Goal: Task Accomplishment & Management: Use online tool/utility

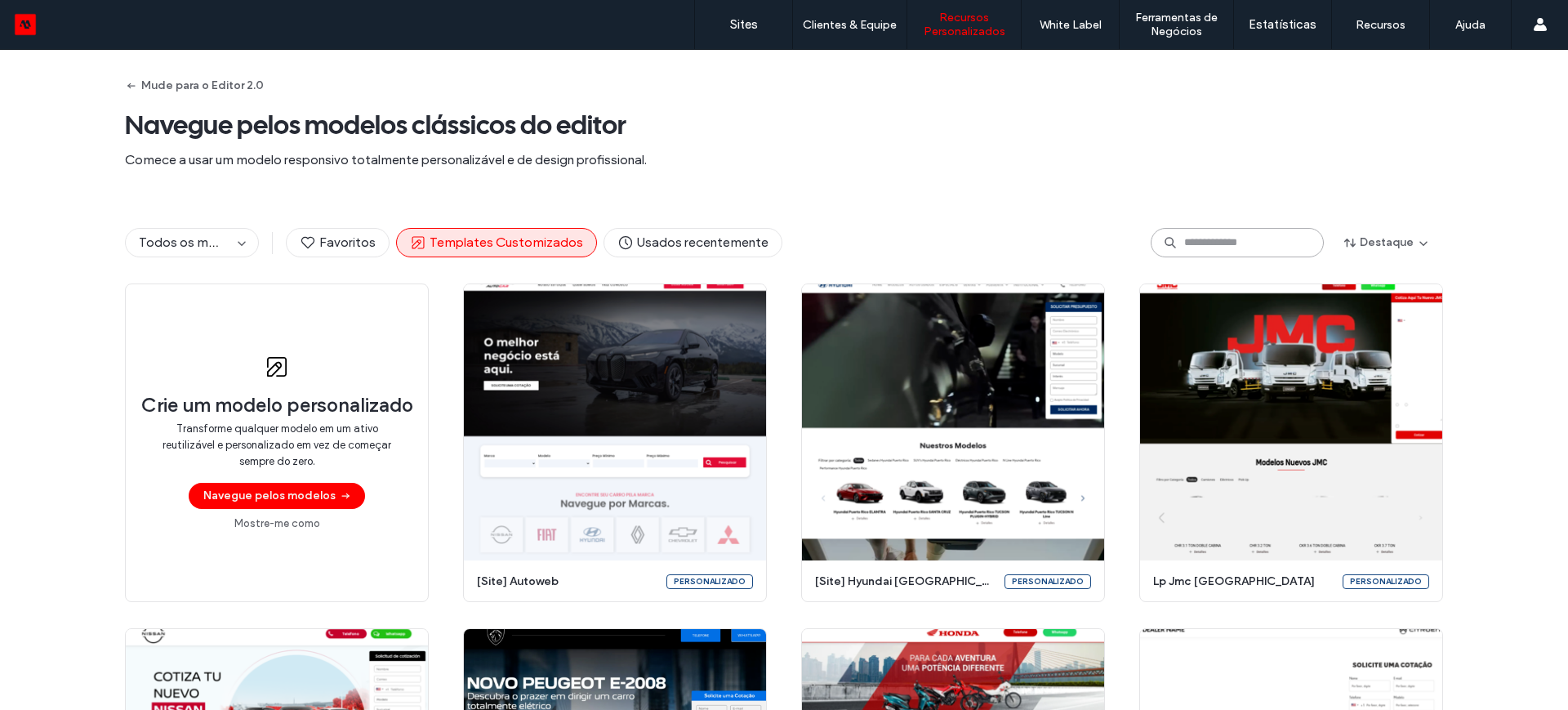
click at [1228, 250] on input at bounding box center [1236, 242] width 173 height 30
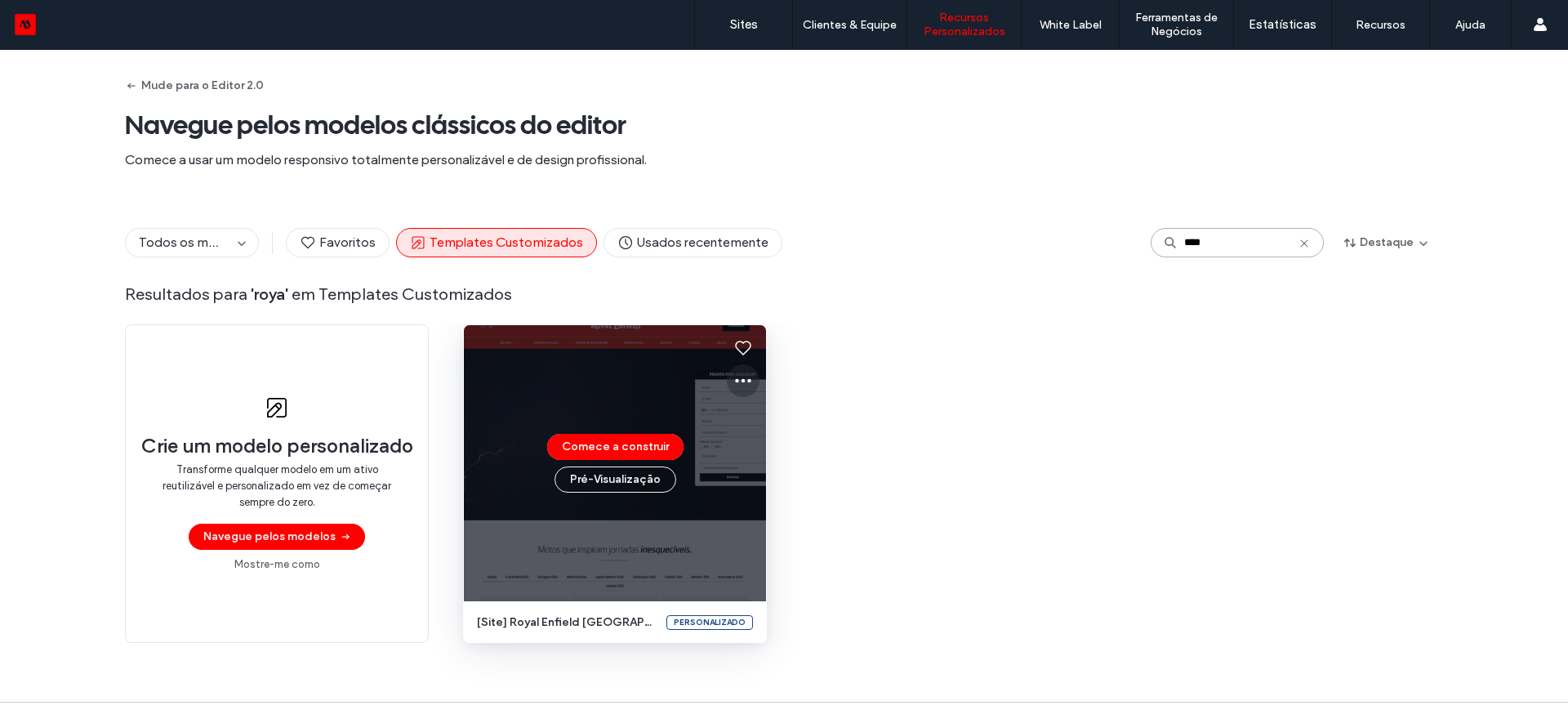
type input "****"
click at [737, 379] on use at bounding box center [742, 381] width 16 height 4
click at [785, 453] on span "Editar modelo" at bounding box center [789, 457] width 69 height 16
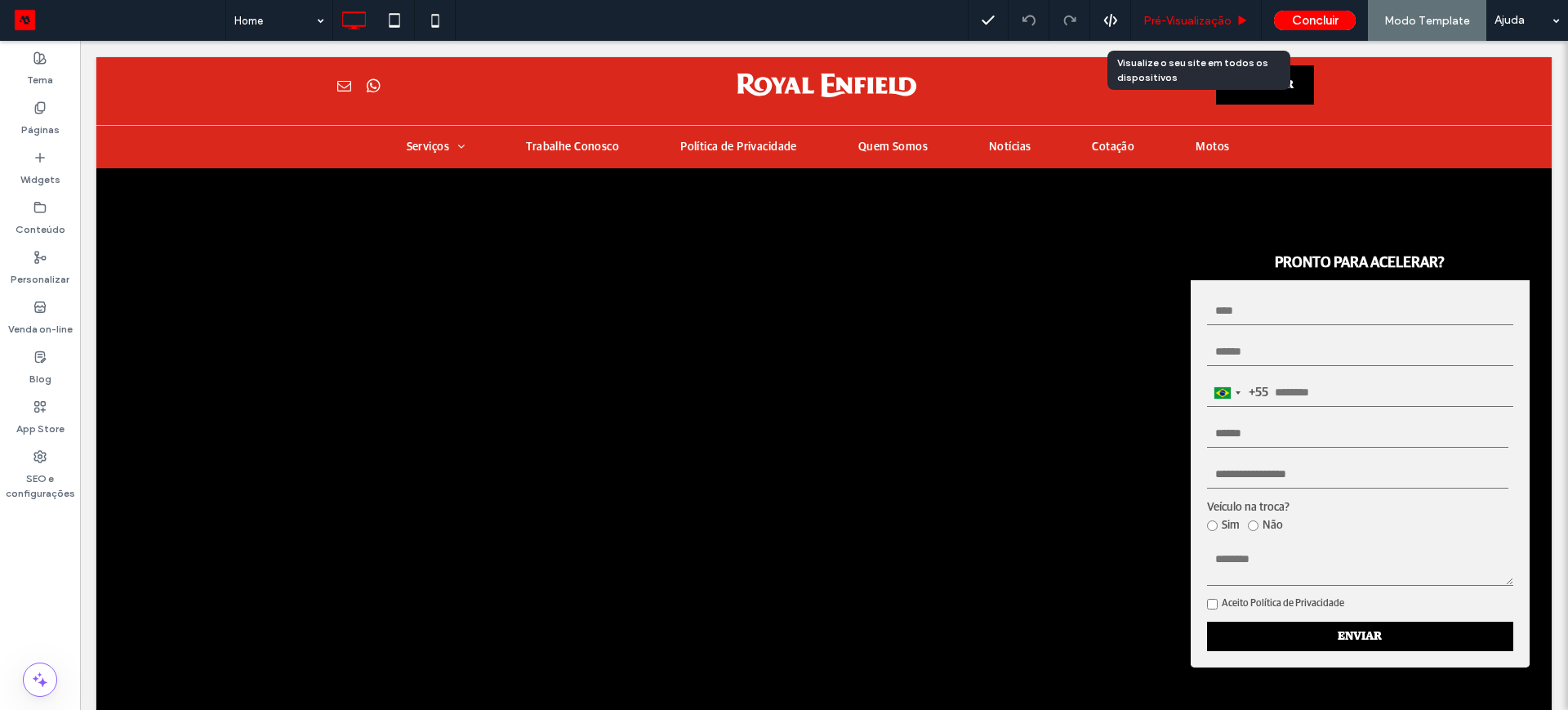
click at [1203, 24] on span "Pré-Visualizaçāo" at bounding box center [1186, 21] width 88 height 14
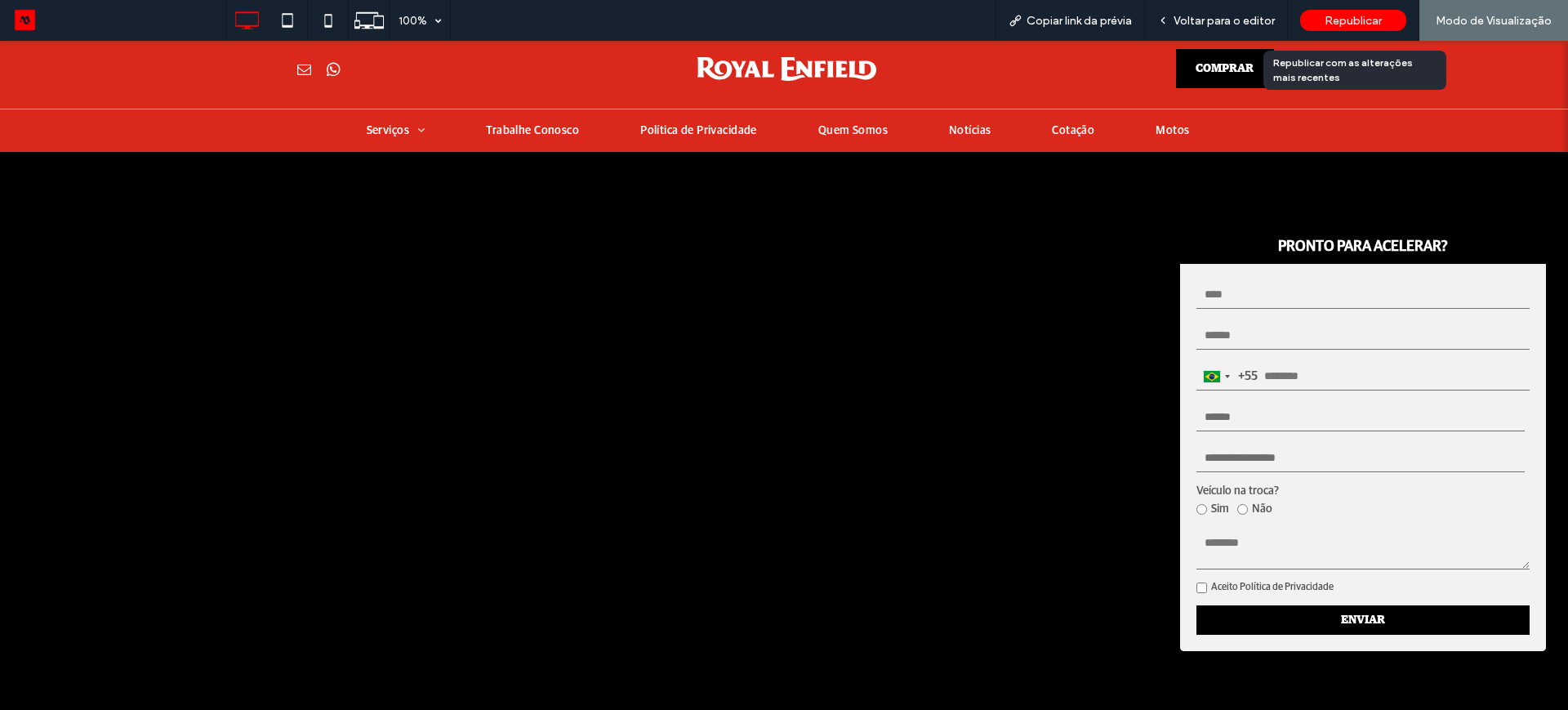
click at [1350, 20] on span "Republicar" at bounding box center [1352, 21] width 57 height 14
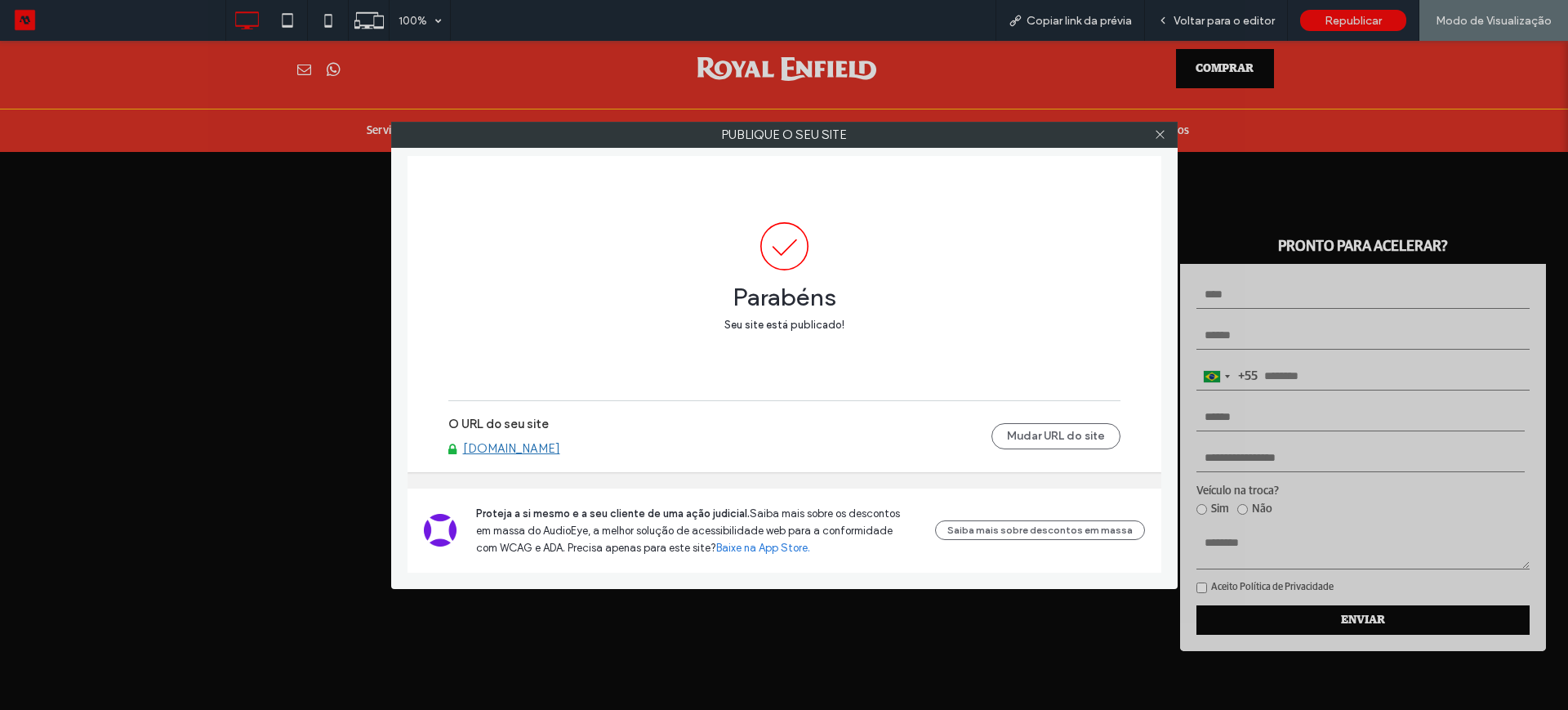
click at [551, 449] on link "[DOMAIN_NAME]" at bounding box center [511, 448] width 97 height 14
